Goal: Book appointment/travel/reservation

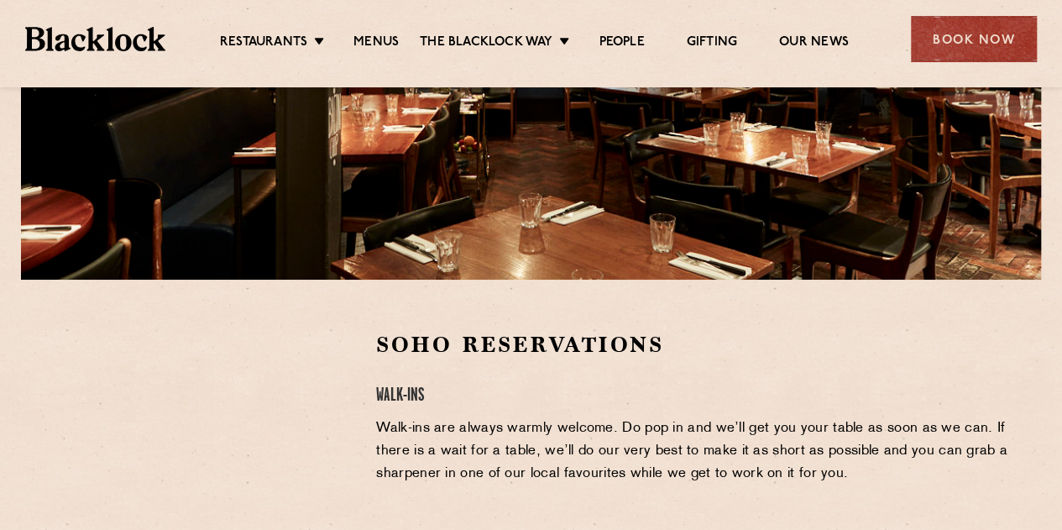
scroll to position [168, 0]
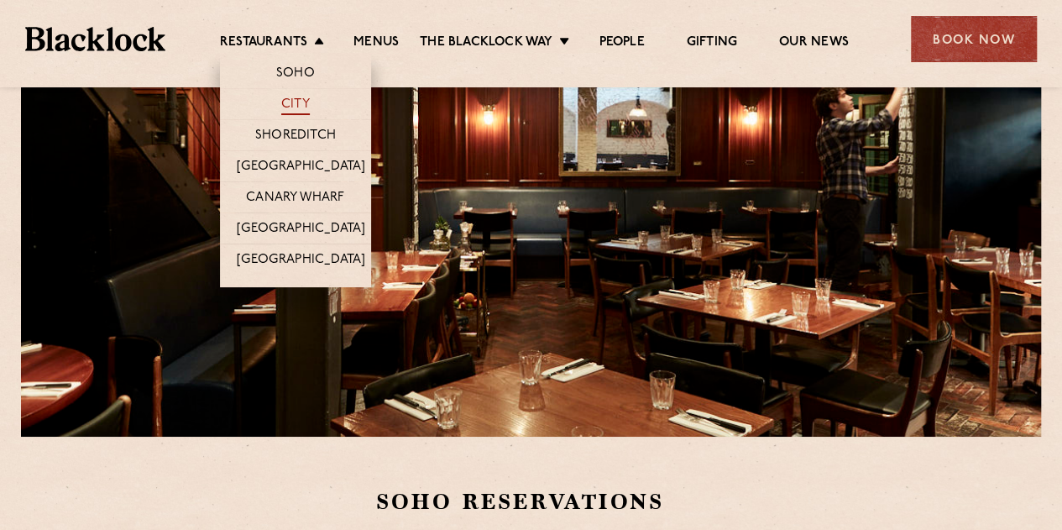
click at [294, 112] on link "City" at bounding box center [295, 106] width 29 height 18
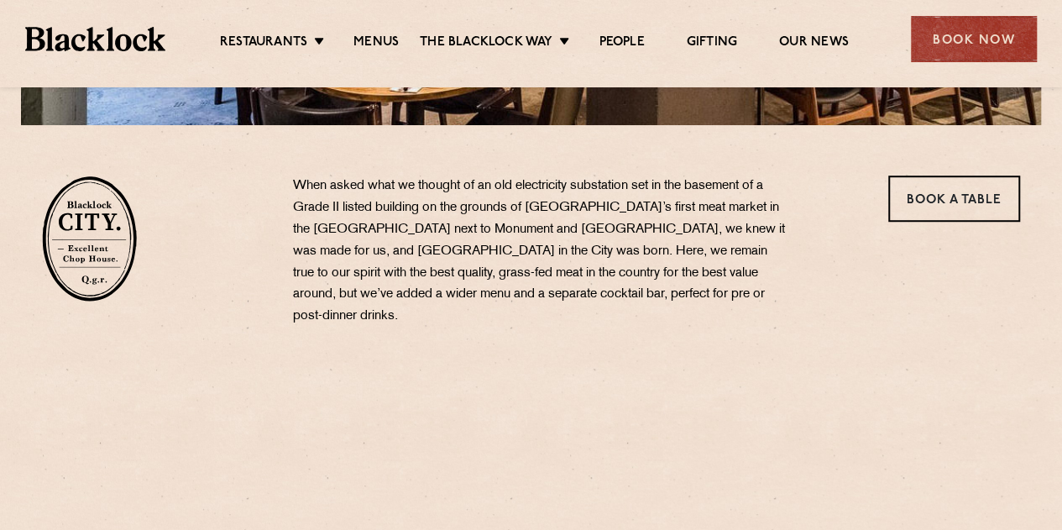
scroll to position [504, 0]
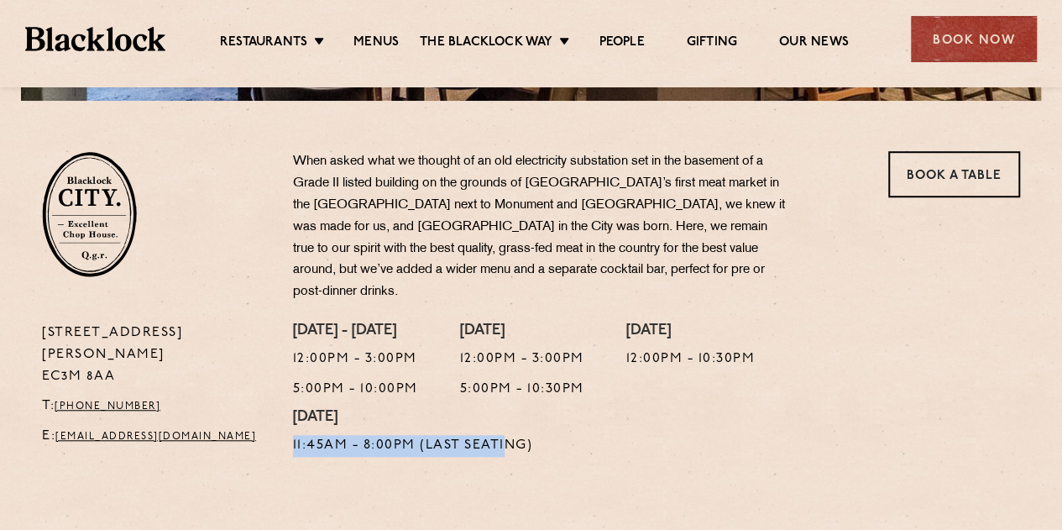
drag, startPoint x: 286, startPoint y: 424, endPoint x: 556, endPoint y: 436, distance: 269.7
click at [508, 426] on div "Monday - Thursday 12:00pm - 3:00pm 5:00pm - 10:00pm Friday 12:00pm - 3:00pm 5:0…" at bounding box center [656, 393] width 752 height 143
click at [561, 436] on div "Monday - Thursday 12:00pm - 3:00pm 5:00pm - 10:00pm Friday 12:00pm - 3:00pm 5:0…" at bounding box center [656, 393] width 752 height 143
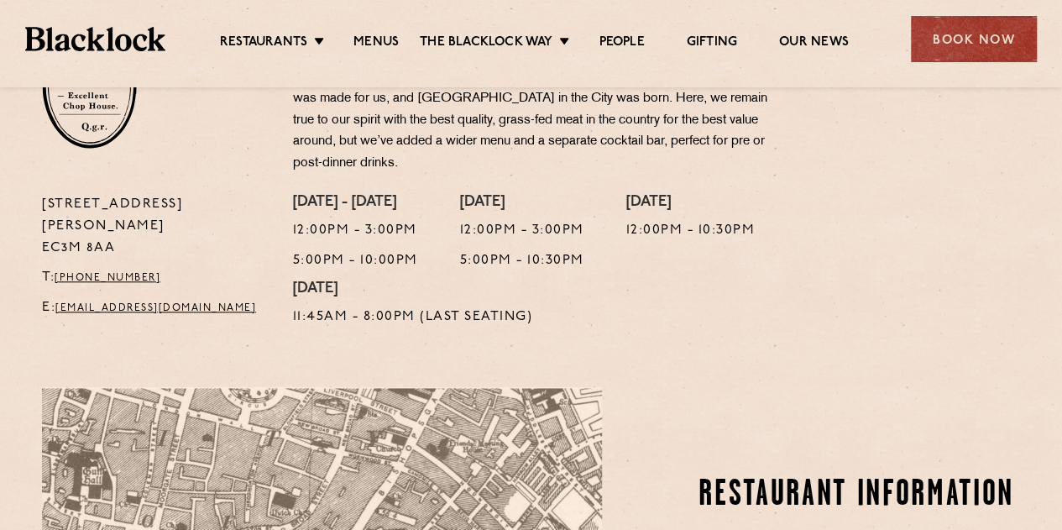
scroll to position [588, 0]
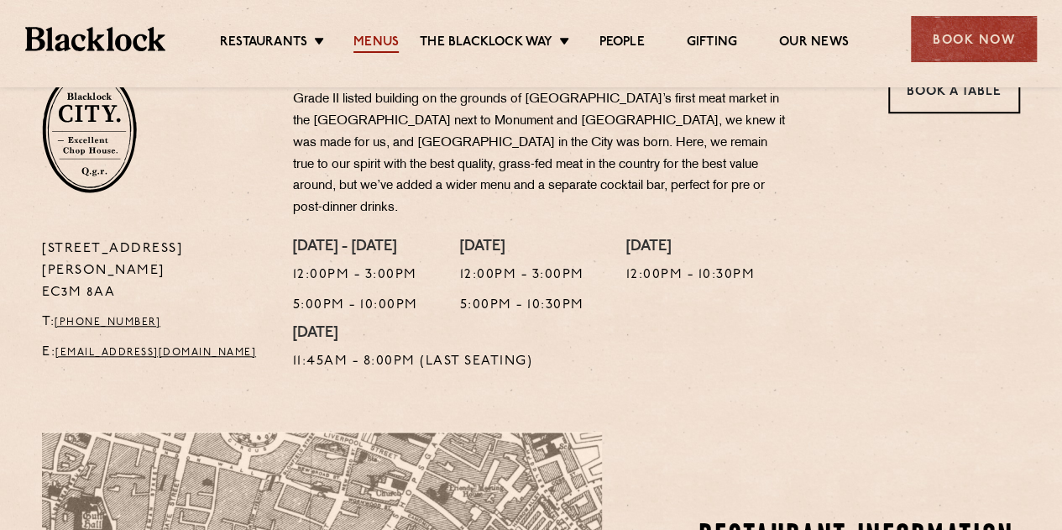
click at [386, 39] on link "Menus" at bounding box center [375, 43] width 45 height 18
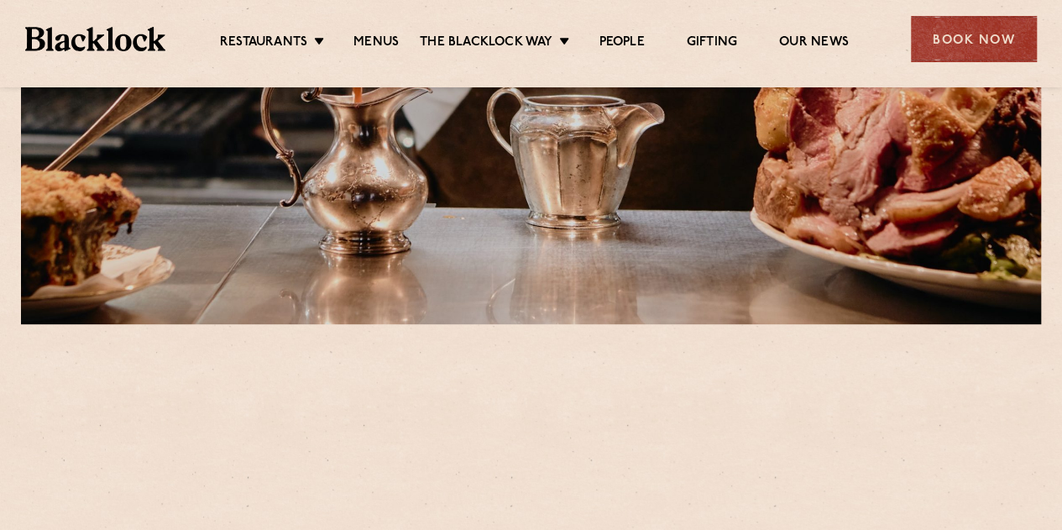
scroll to position [420, 0]
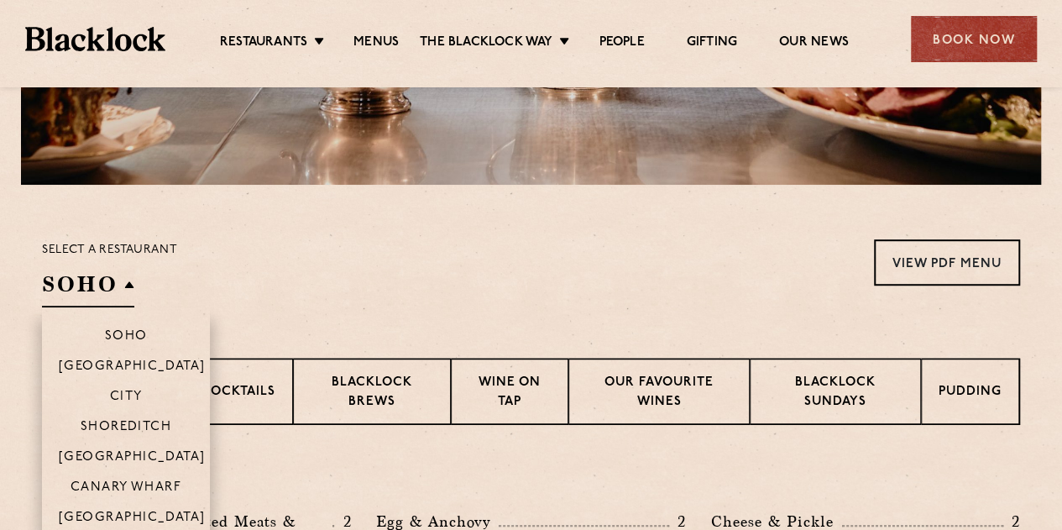
click at [92, 272] on h2 "SOHO" at bounding box center [88, 288] width 92 height 38
click at [131, 392] on p "City" at bounding box center [126, 397] width 33 height 17
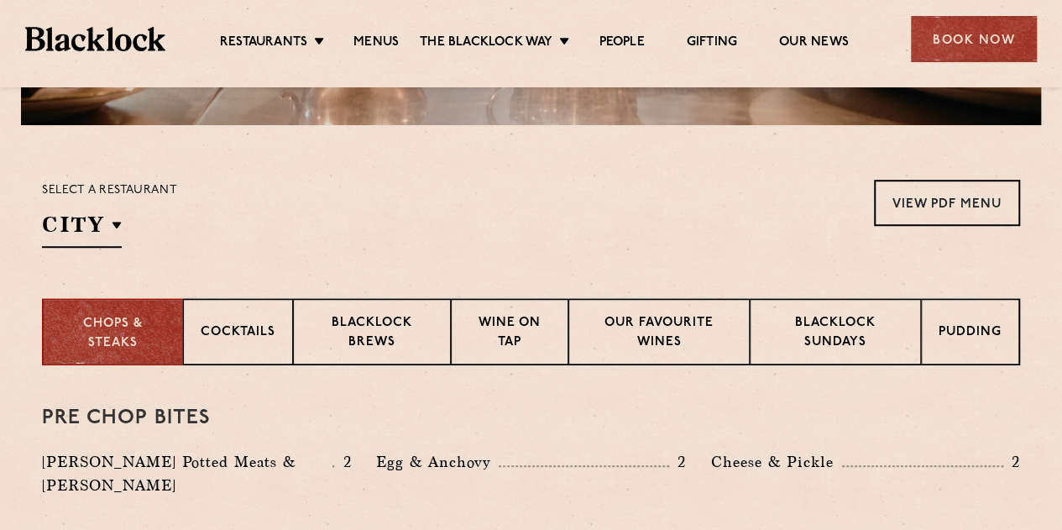
scroll to position [504, 0]
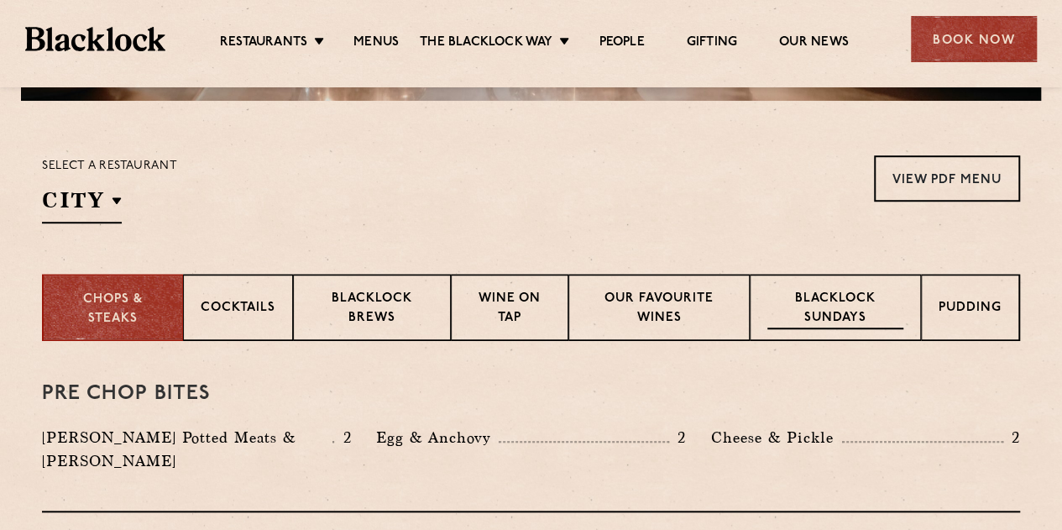
click at [848, 315] on p "Blacklock Sundays" at bounding box center [835, 309] width 136 height 39
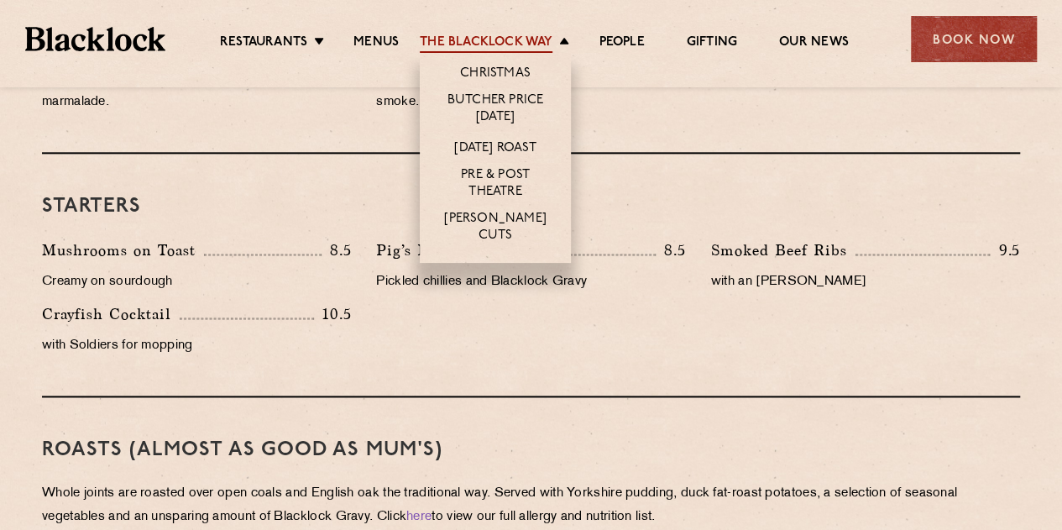
scroll to position [923, 0]
